Goal: Task Accomplishment & Management: Manage account settings

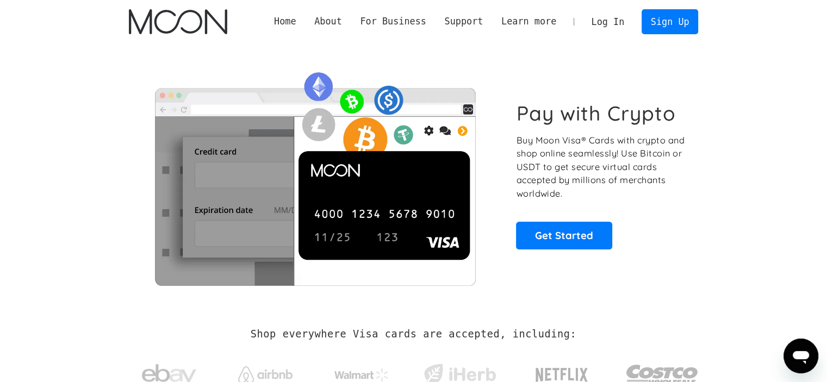
click at [614, 21] on link "Log In" at bounding box center [607, 22] width 51 height 24
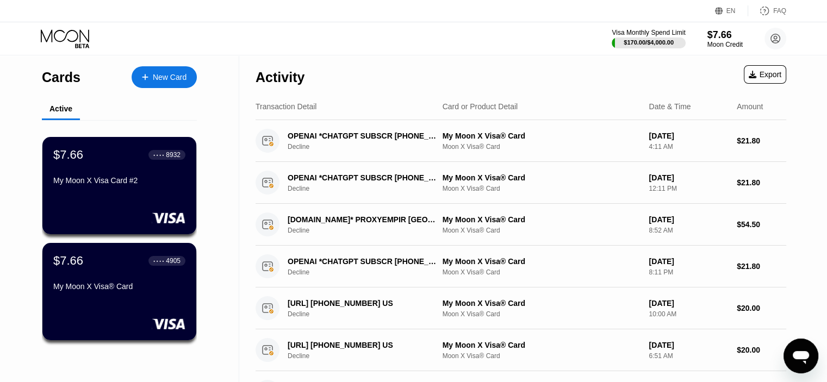
click at [159, 276] on div "$7.66 ● ● ● ● 4905 My Moon X Visa® Card" at bounding box center [119, 274] width 132 height 41
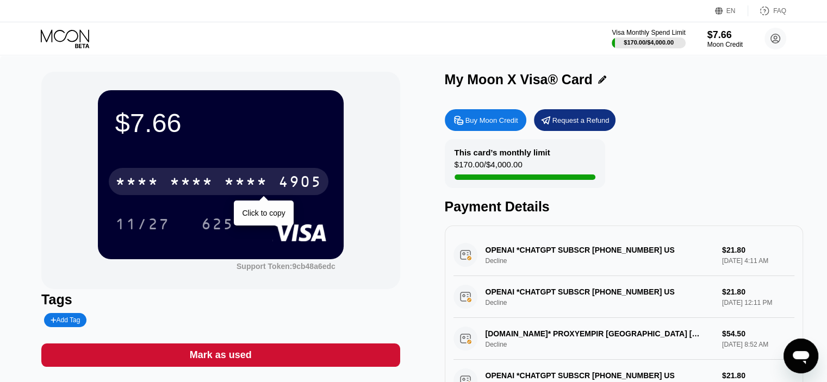
click at [255, 180] on div "* * * *" at bounding box center [245, 182] width 43 height 17
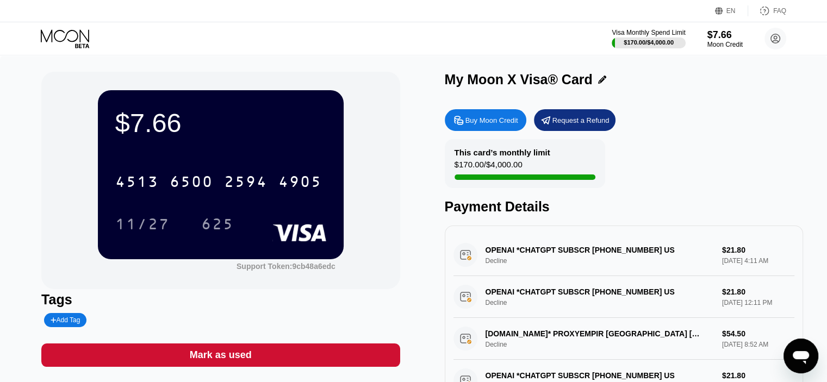
click at [658, 199] on div "This card’s monthly limit $170.00 / $4,000.00 Payment Details" at bounding box center [624, 177] width 358 height 76
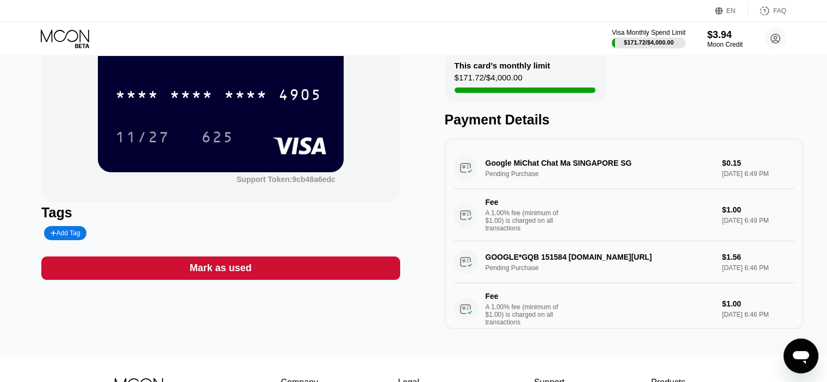
scroll to position [86, 0]
